Goal: Information Seeking & Learning: Learn about a topic

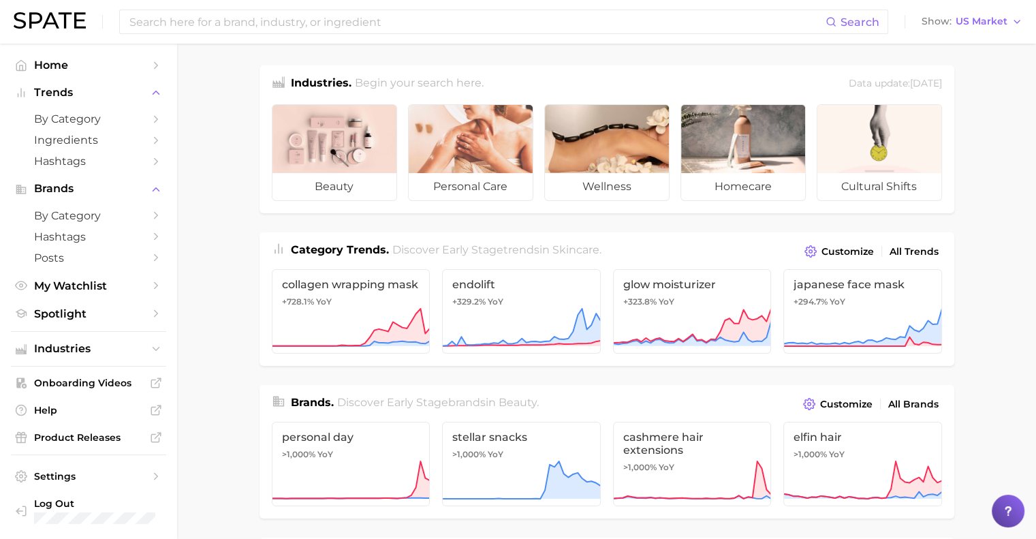
click at [158, 163] on icon "Sidebar" at bounding box center [156, 161] width 12 height 12
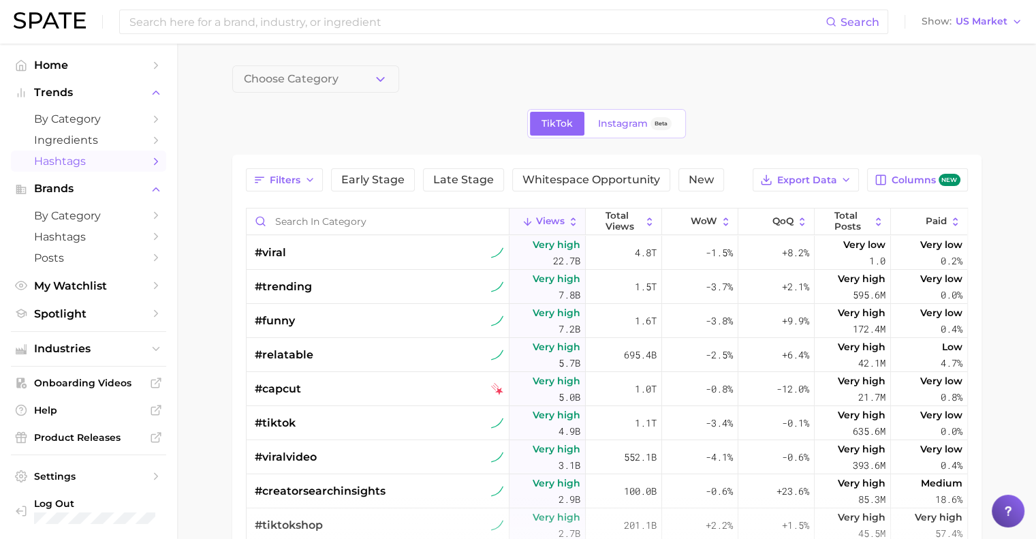
click at [144, 314] on link "Spotlight" at bounding box center [88, 313] width 155 height 21
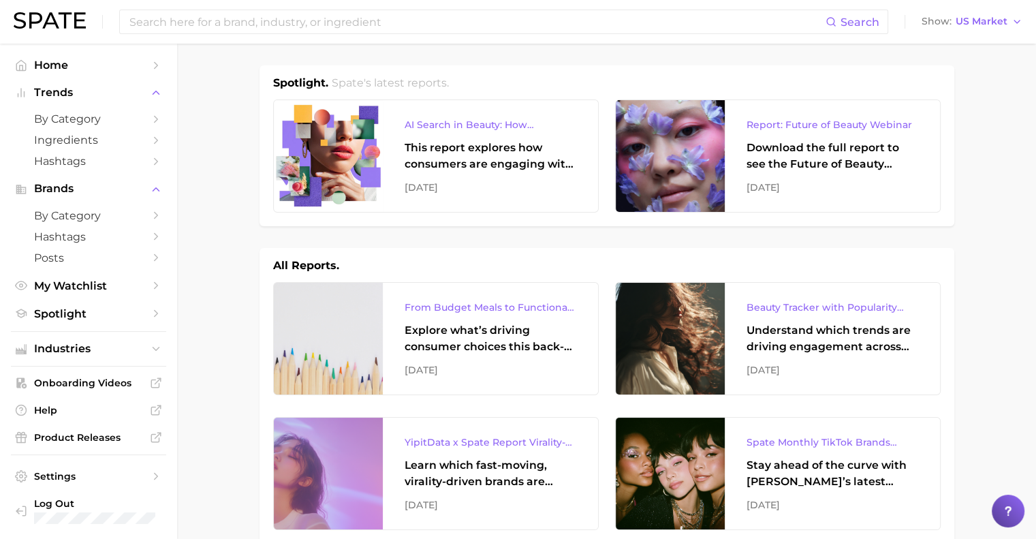
click at [63, 115] on span "by Category" at bounding box center [88, 118] width 109 height 13
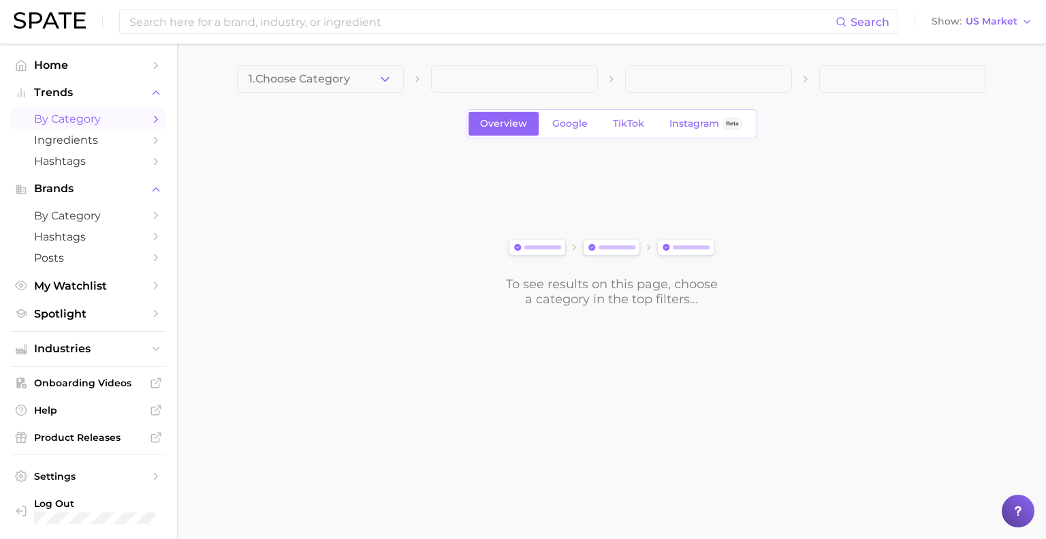
click at [381, 74] on icon "button" at bounding box center [385, 79] width 14 height 14
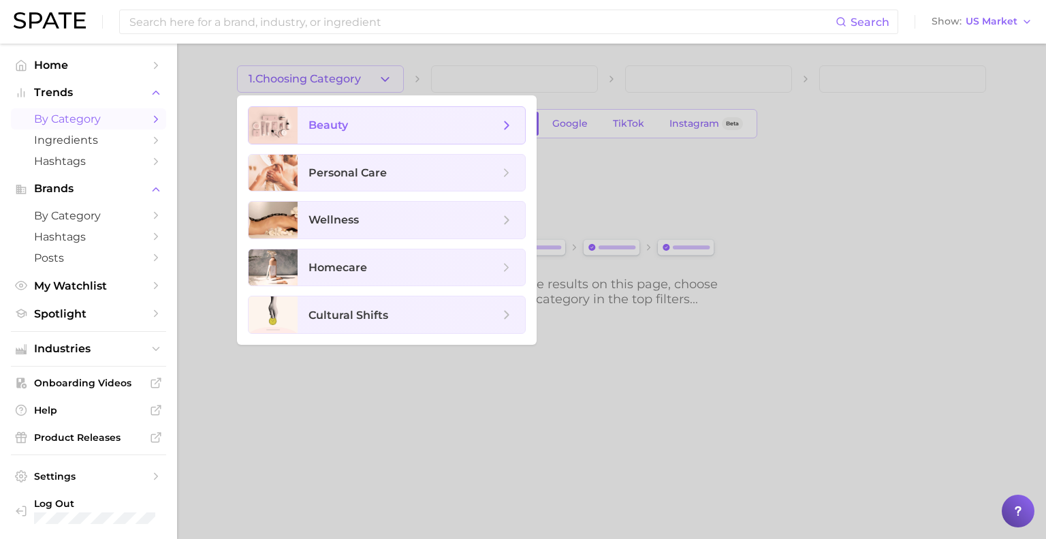
click at [351, 115] on span "beauty" at bounding box center [412, 125] width 228 height 37
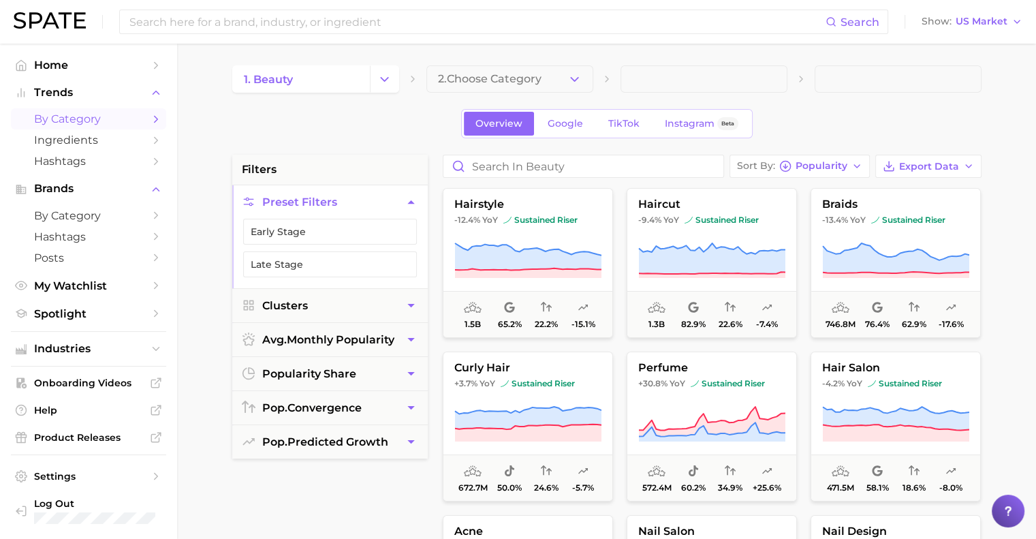
click at [270, 230] on button "Early Stage" at bounding box center [330, 232] width 174 height 26
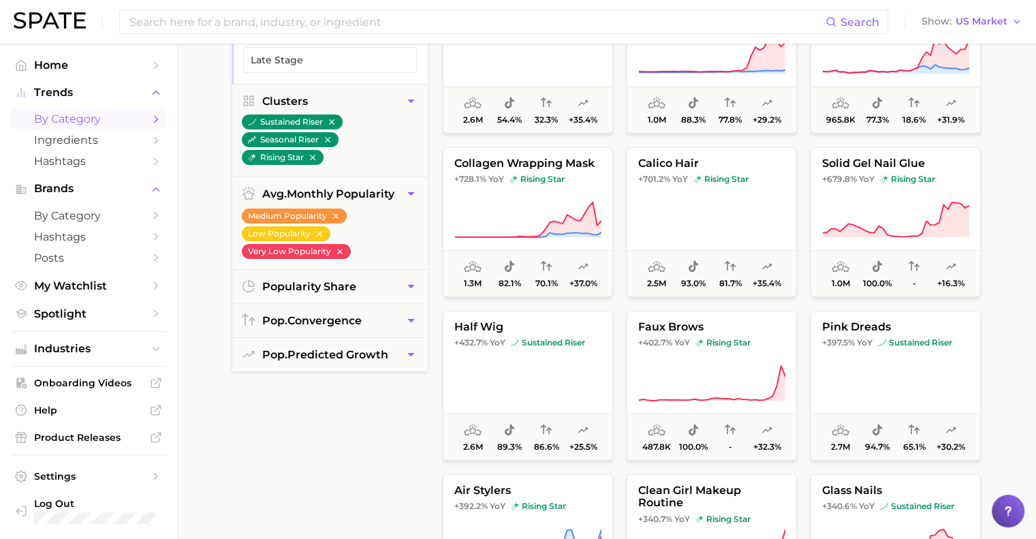
scroll to position [68, 0]
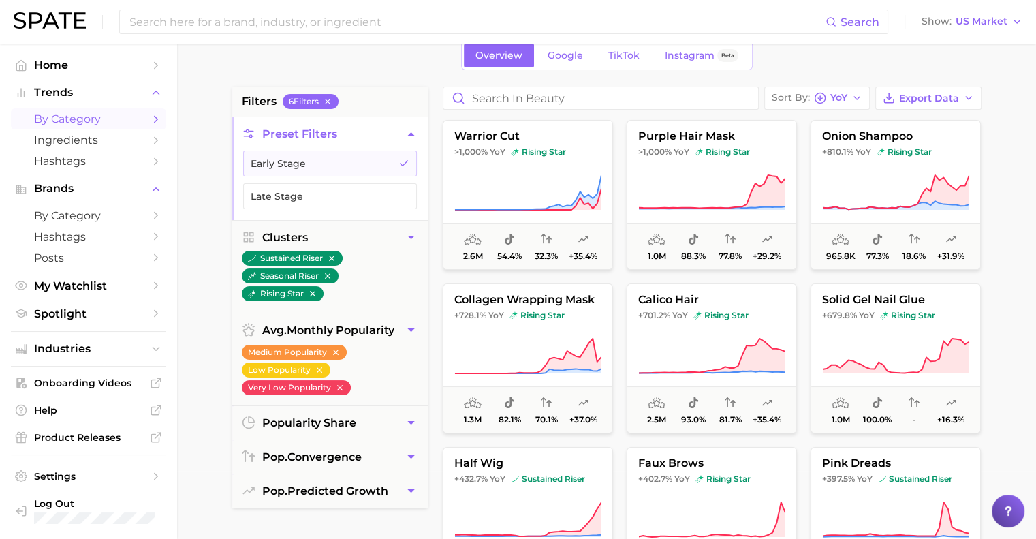
click at [253, 260] on img "button" at bounding box center [252, 258] width 8 height 8
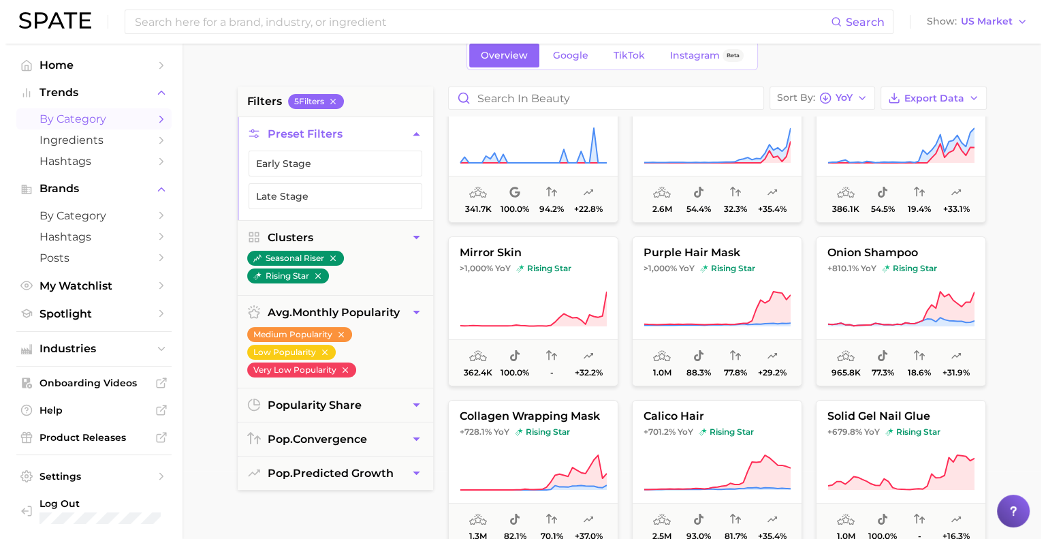
scroll to position [68, 0]
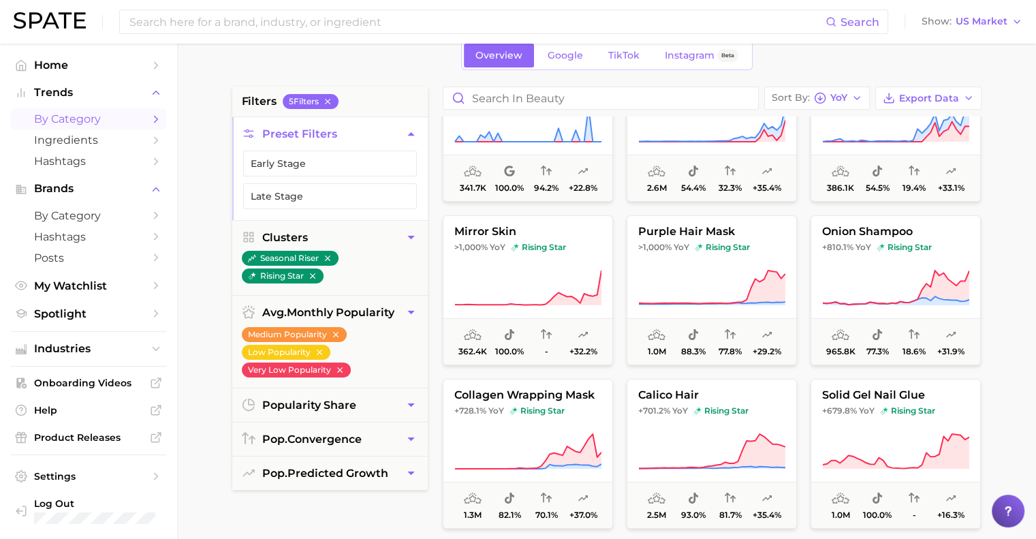
click at [954, 270] on icon at bounding box center [895, 288] width 147 height 38
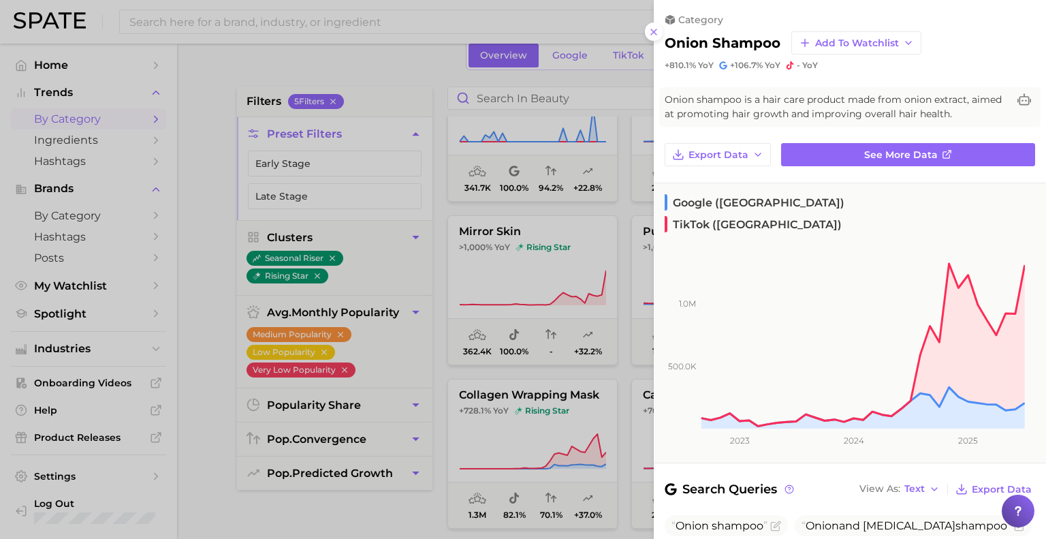
click at [912, 144] on link "See more data" at bounding box center [908, 154] width 254 height 23
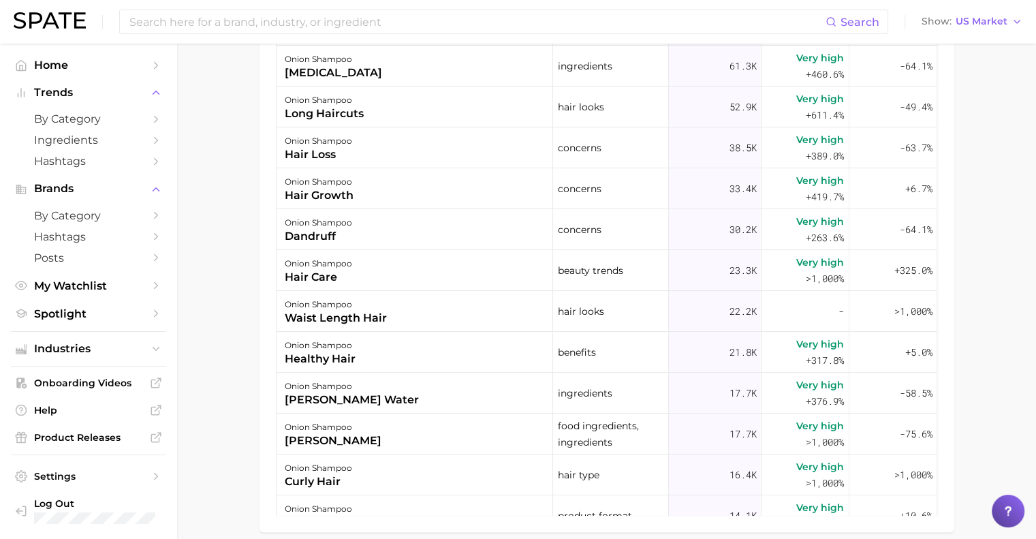
scroll to position [935, 0]
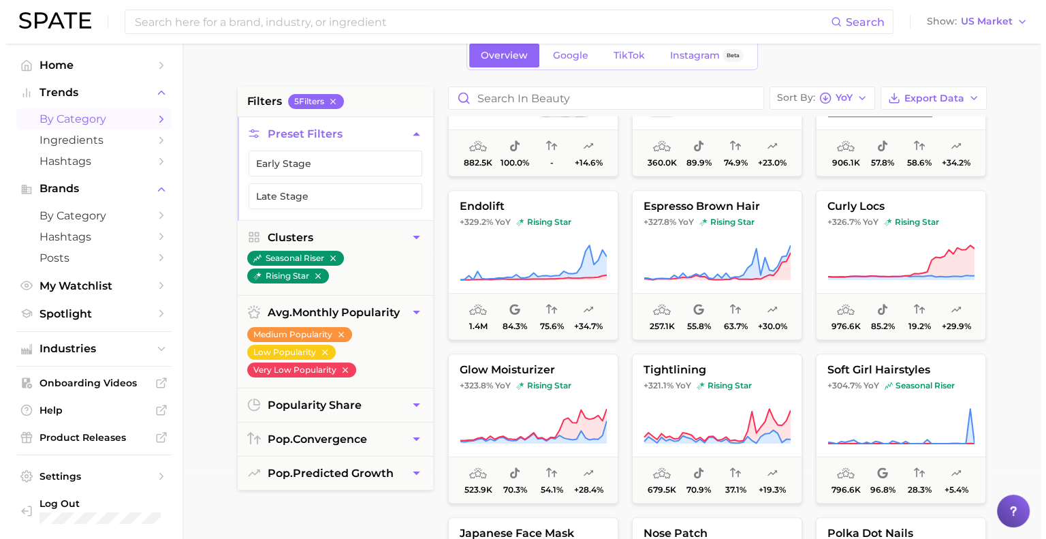
scroll to position [749, 0]
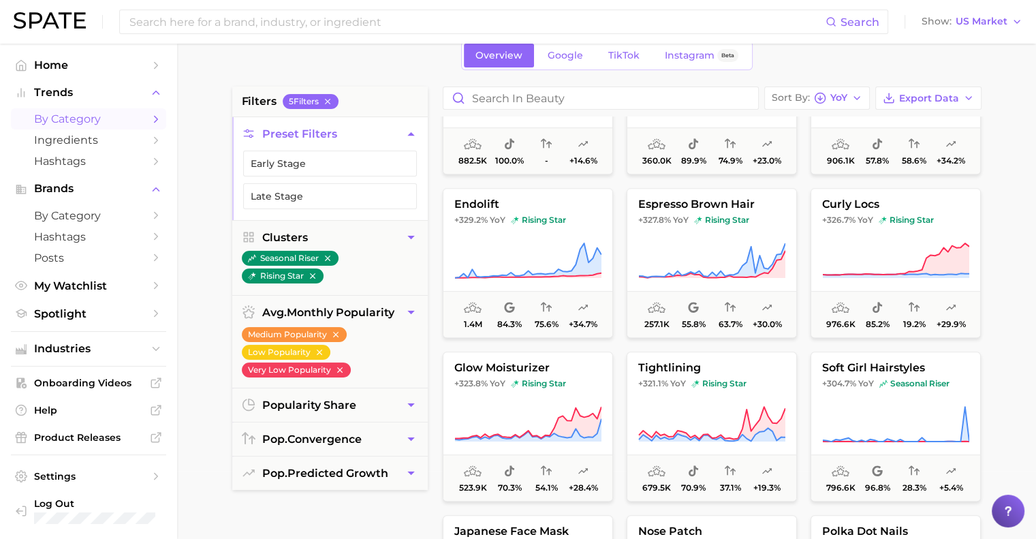
click at [564, 245] on icon at bounding box center [527, 261] width 147 height 38
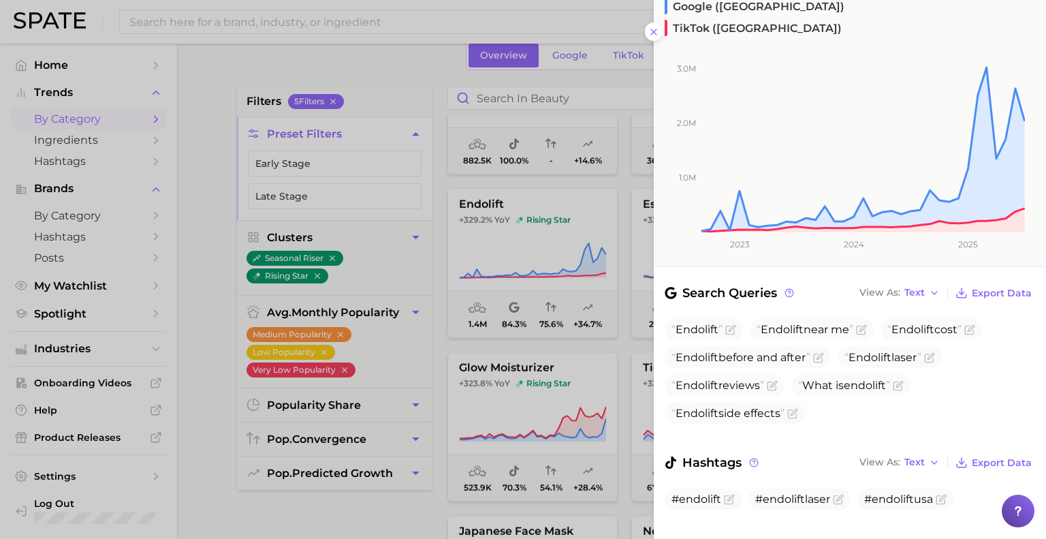
scroll to position [0, 0]
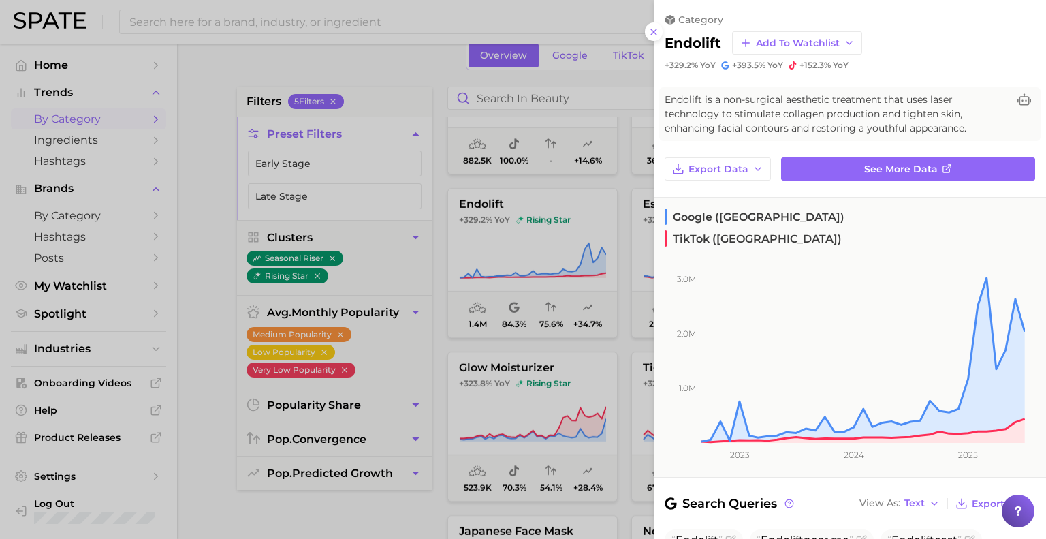
click at [798, 176] on link "See more data" at bounding box center [908, 168] width 254 height 23
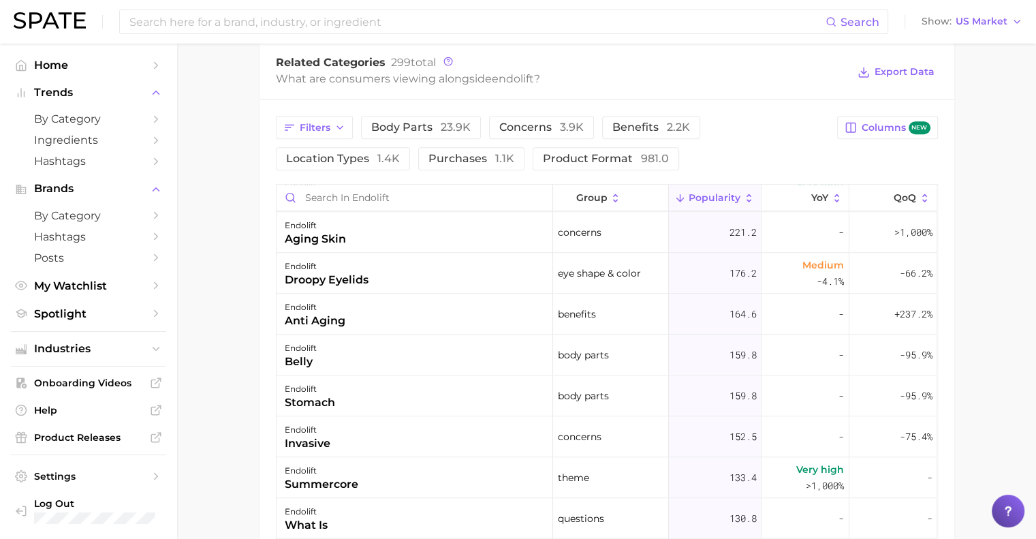
scroll to position [1771, 0]
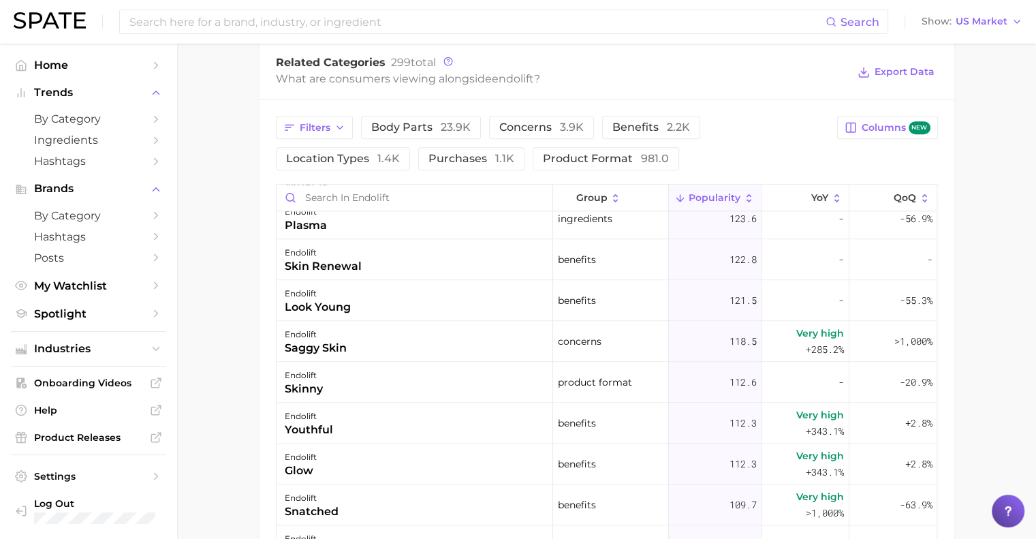
scroll to position [68, 0]
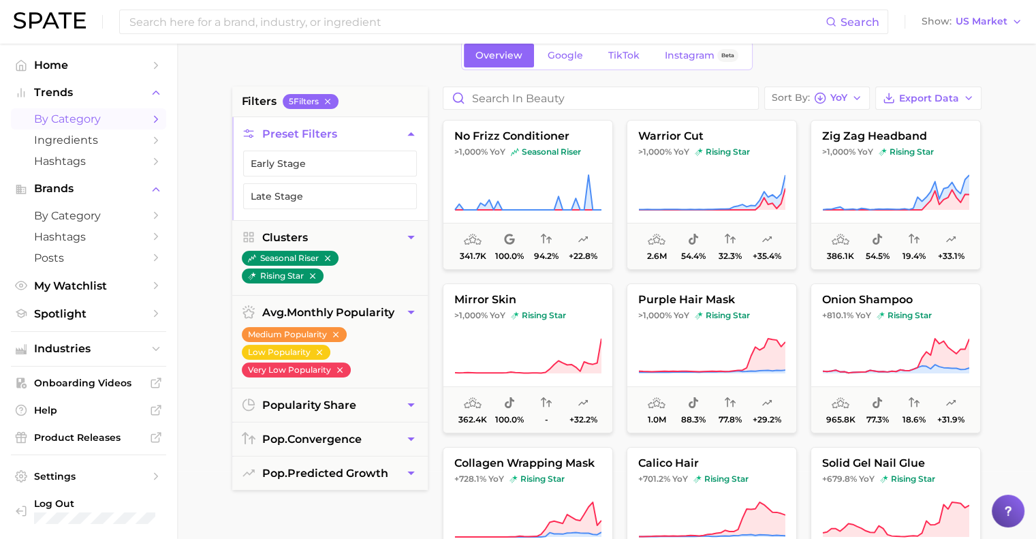
click at [406, 284] on ul "seasonal riser rising star" at bounding box center [329, 272] width 195 height 45
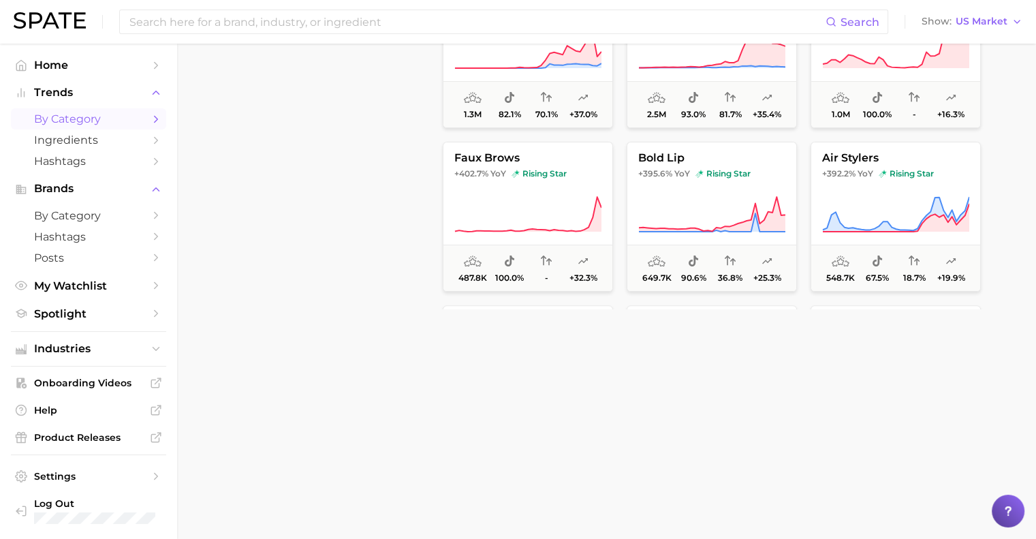
scroll to position [537, 0]
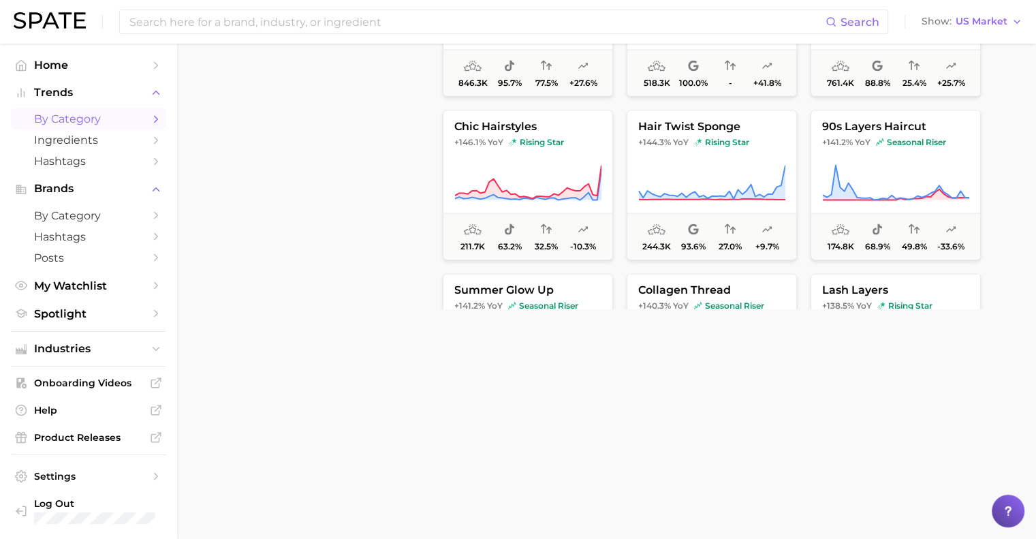
scroll to position [2648, 0]
